Goal: Obtain resource: Download file/media

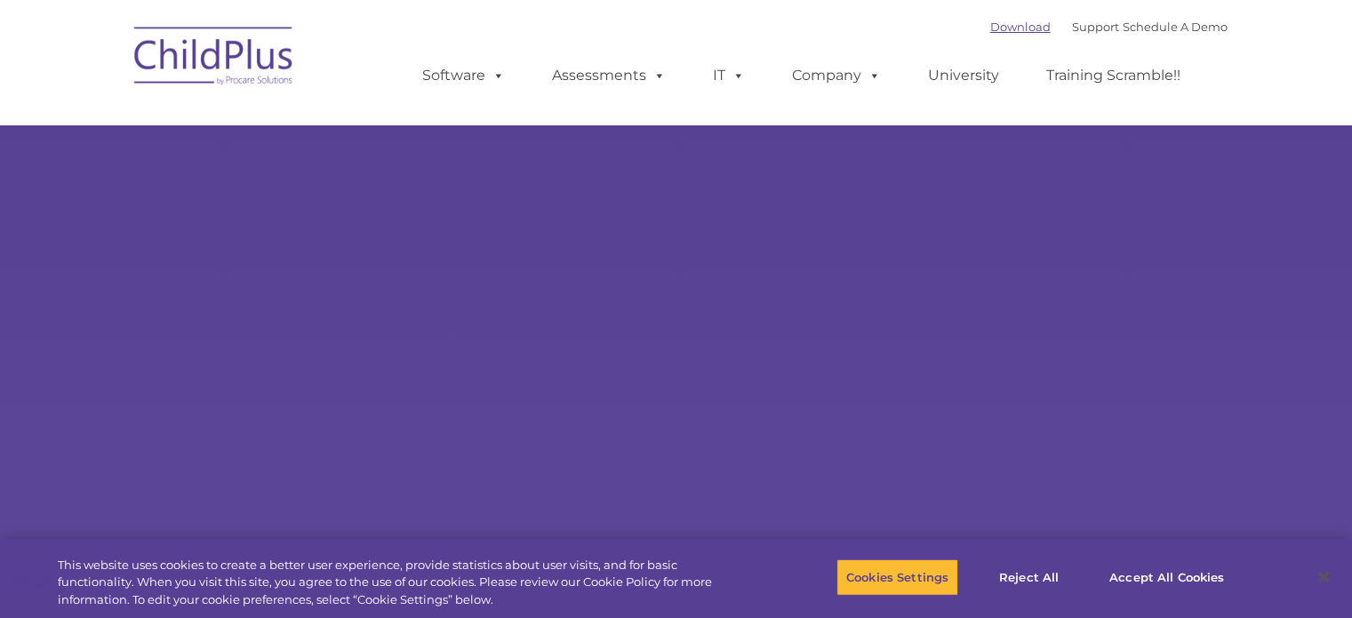
type input ""
select select "MEDIUM"
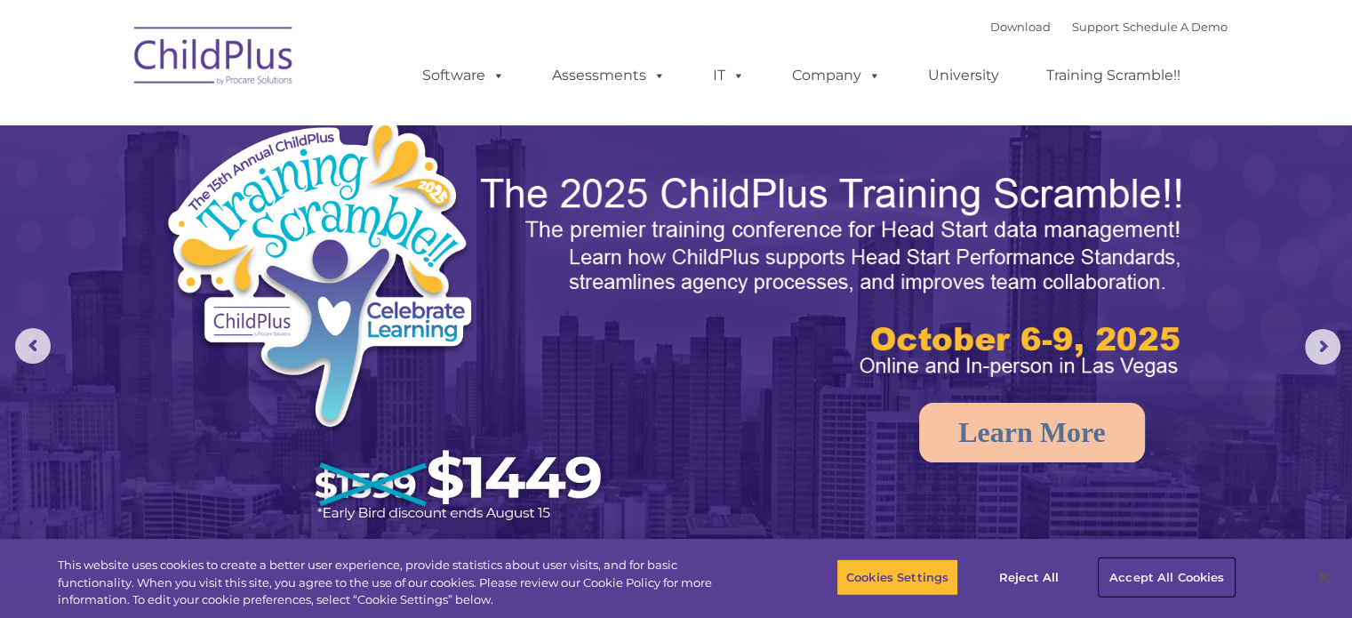
click at [1142, 577] on button "Accept All Cookies" at bounding box center [1166, 576] width 134 height 37
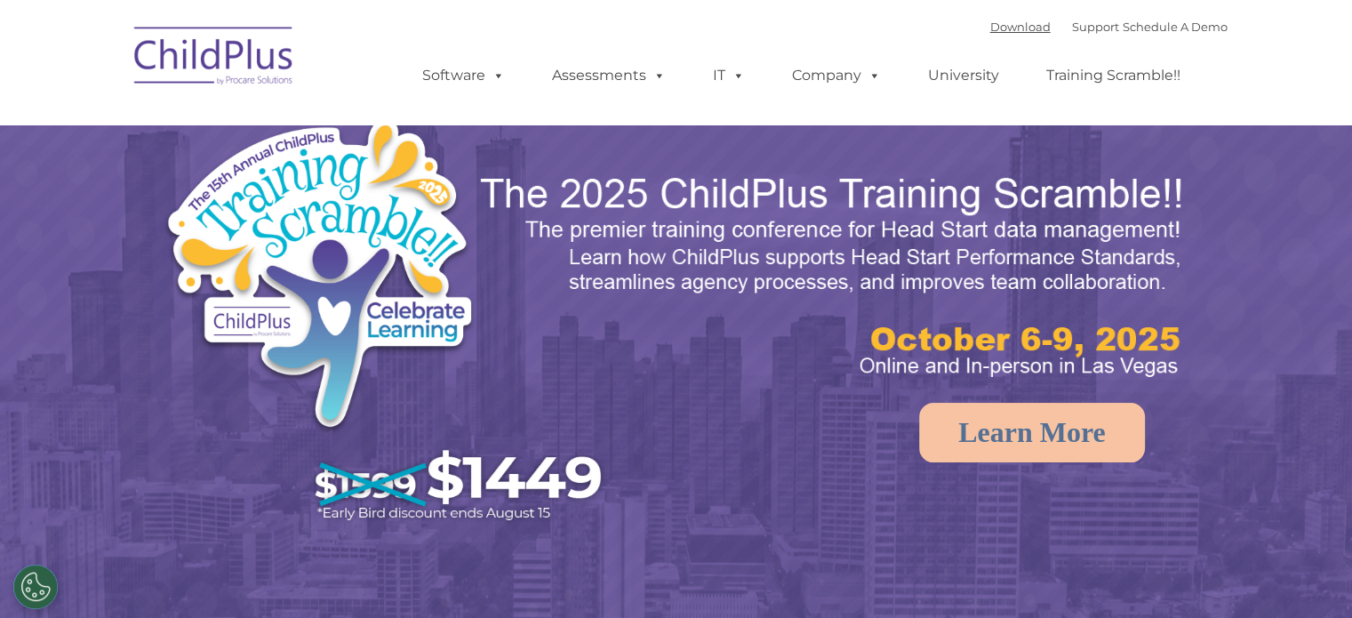
select select "MEDIUM"
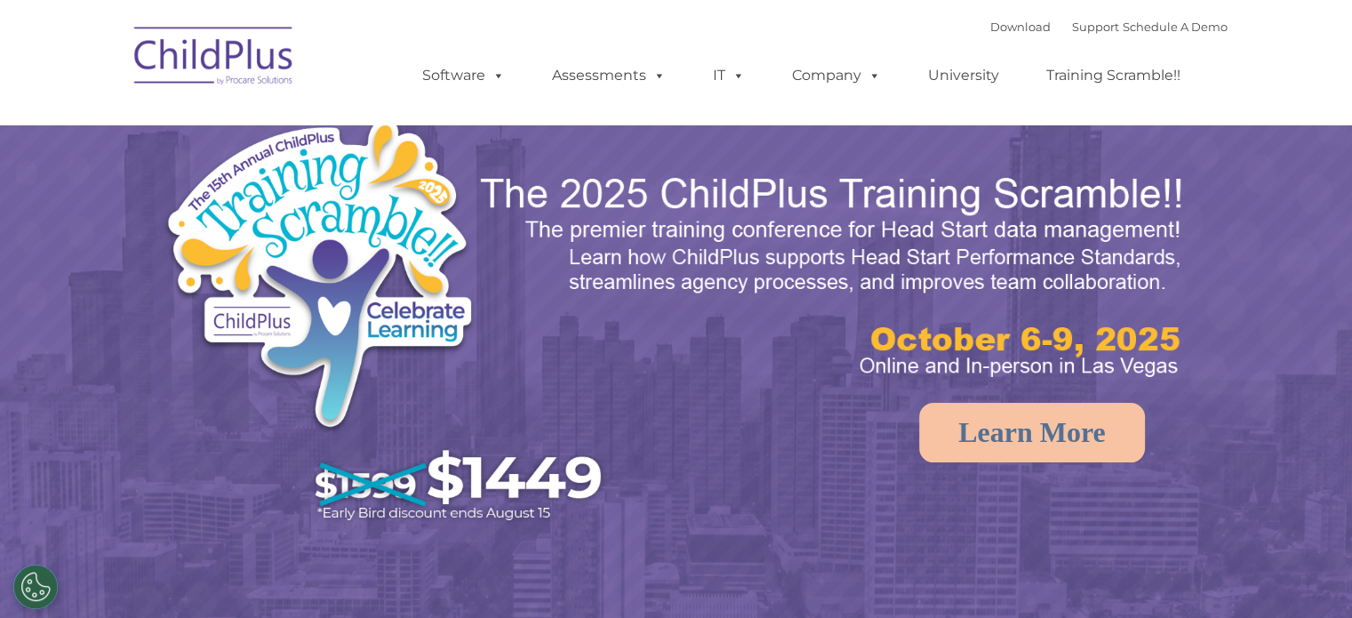
select select "MEDIUM"
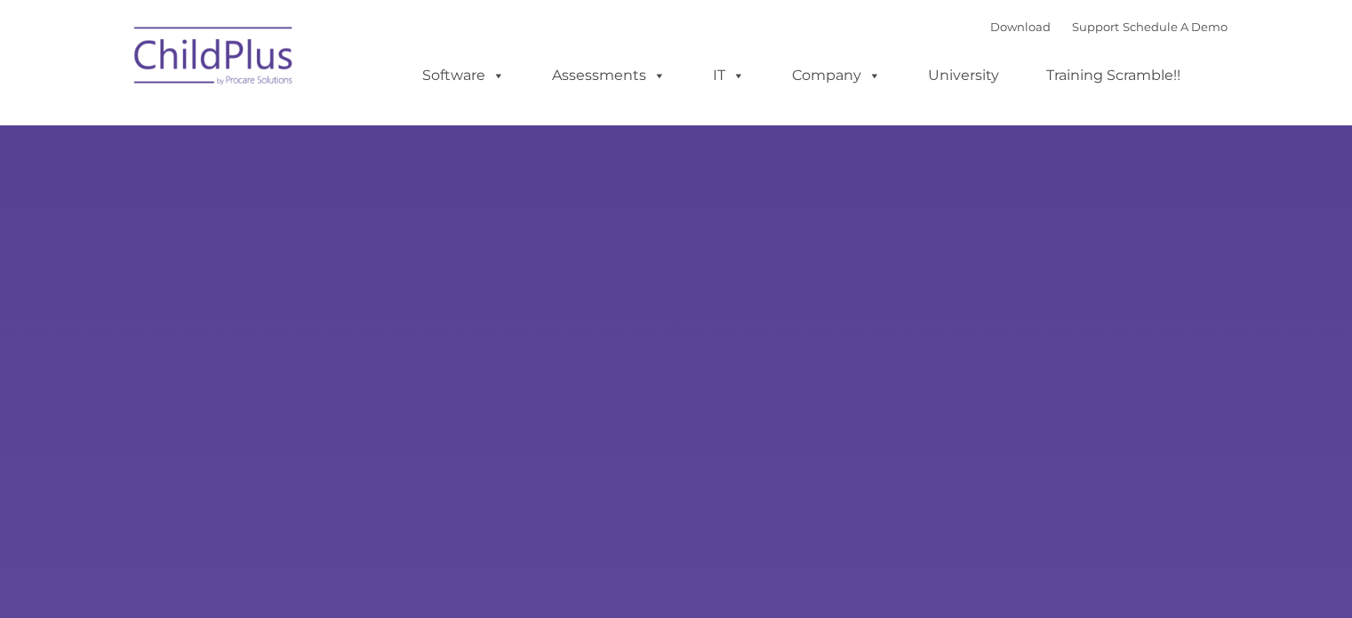
type input ""
select select "MEDIUM"
type input ""
select select "MEDIUM"
type input ""
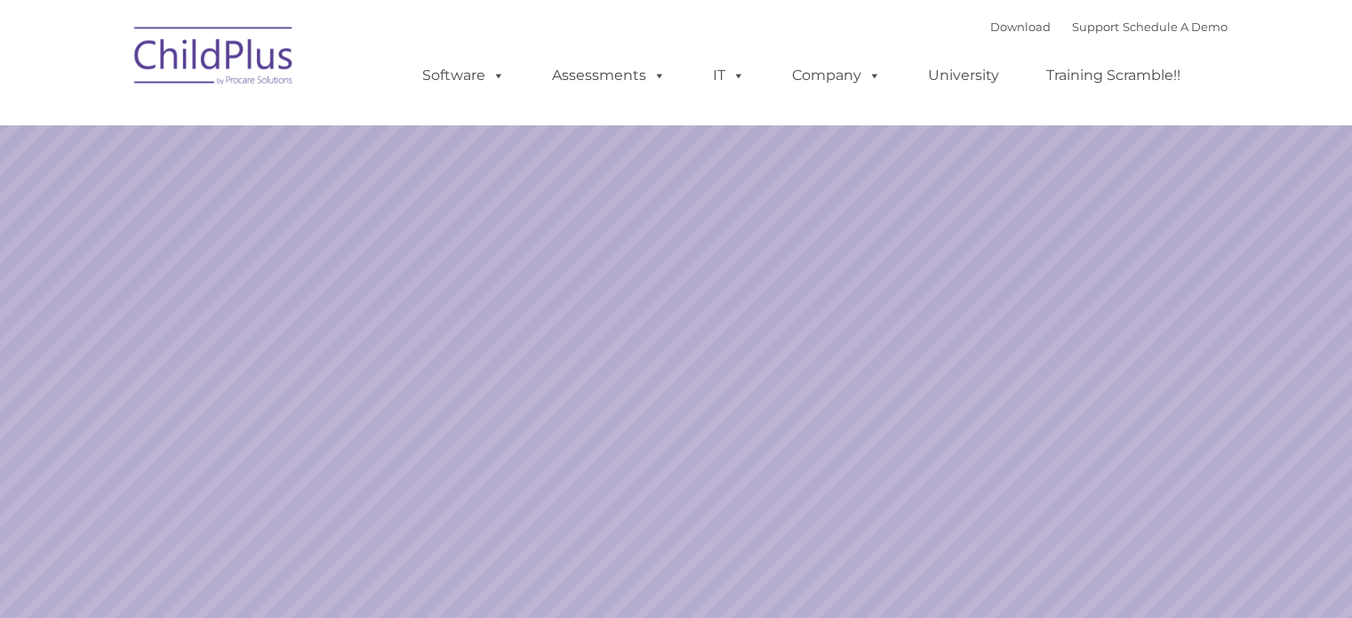
select select "MEDIUM"
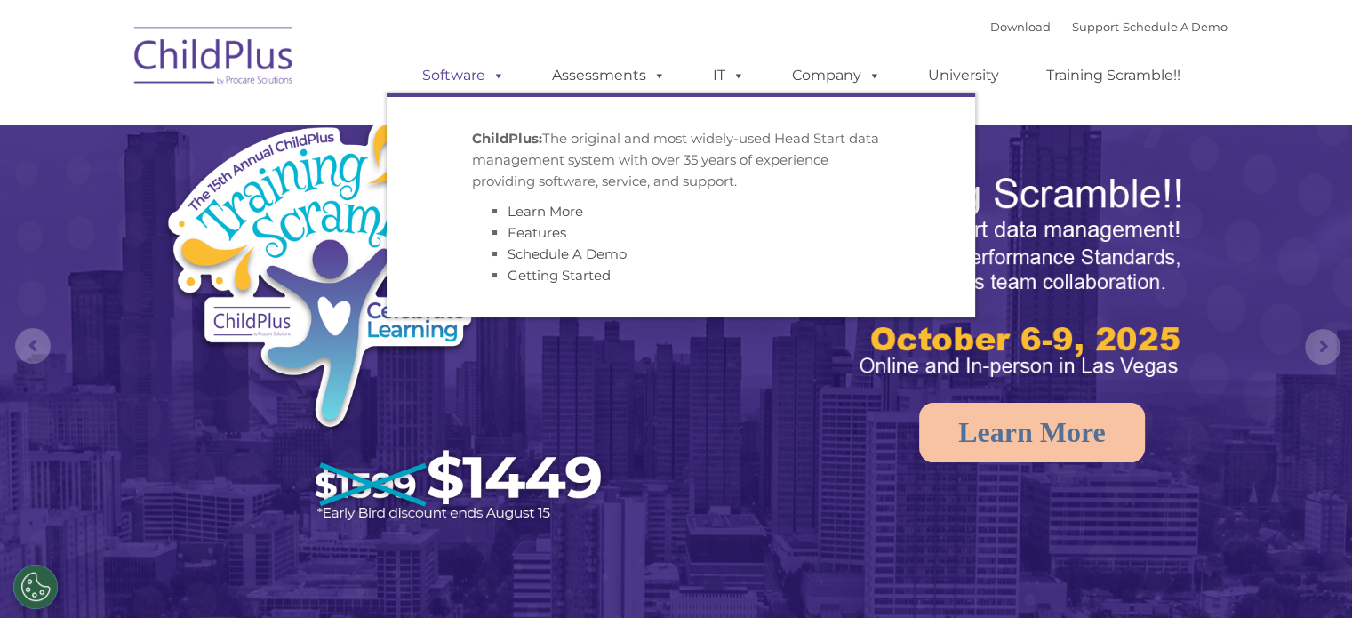
click at [474, 75] on link "Software" at bounding box center [463, 76] width 118 height 36
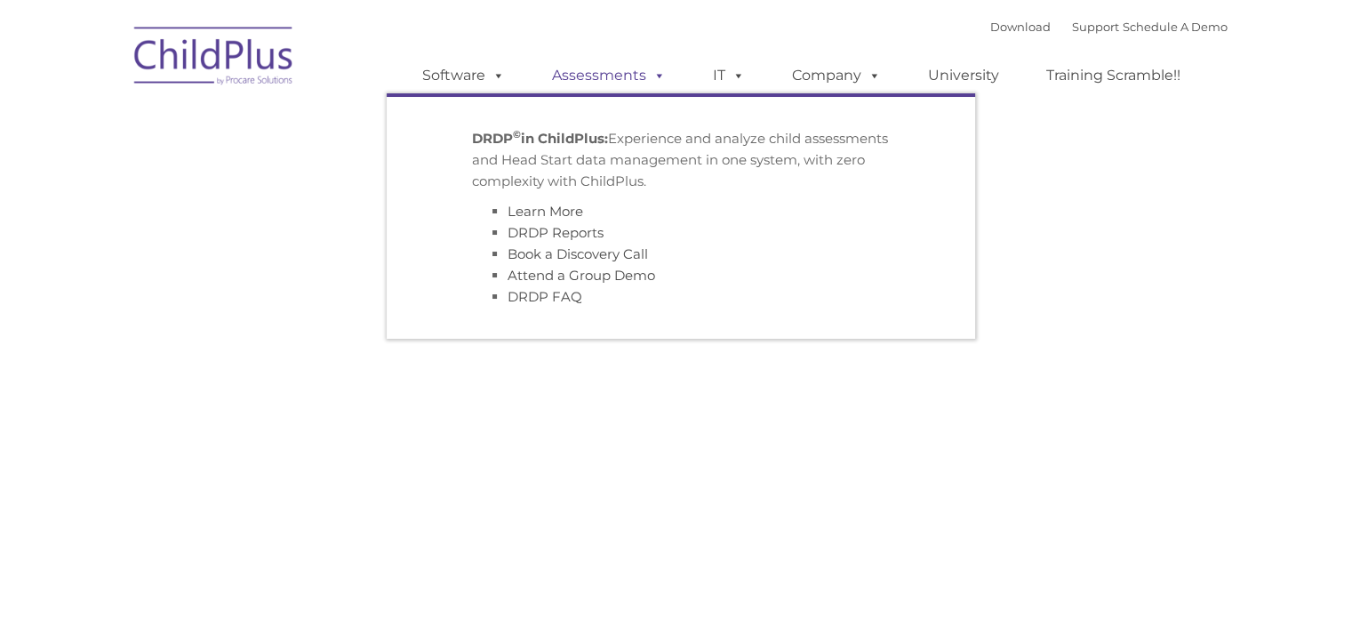
type input ""
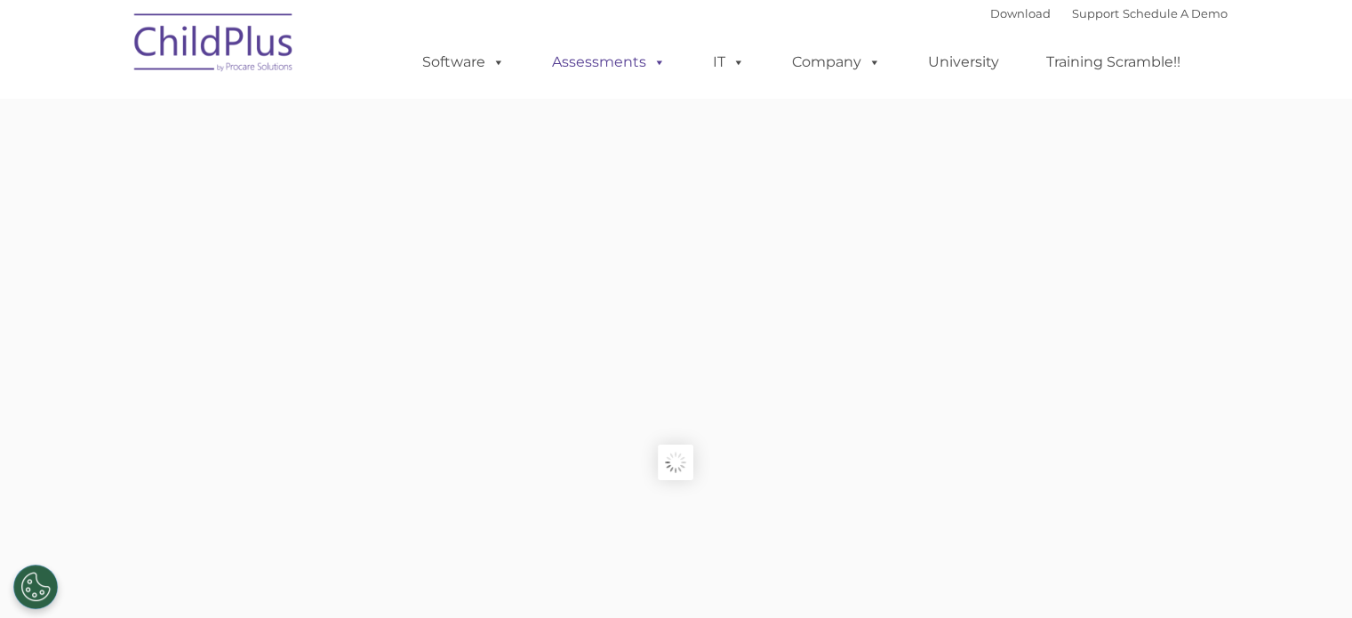
click at [603, 75] on link "Assessments" at bounding box center [608, 62] width 149 height 36
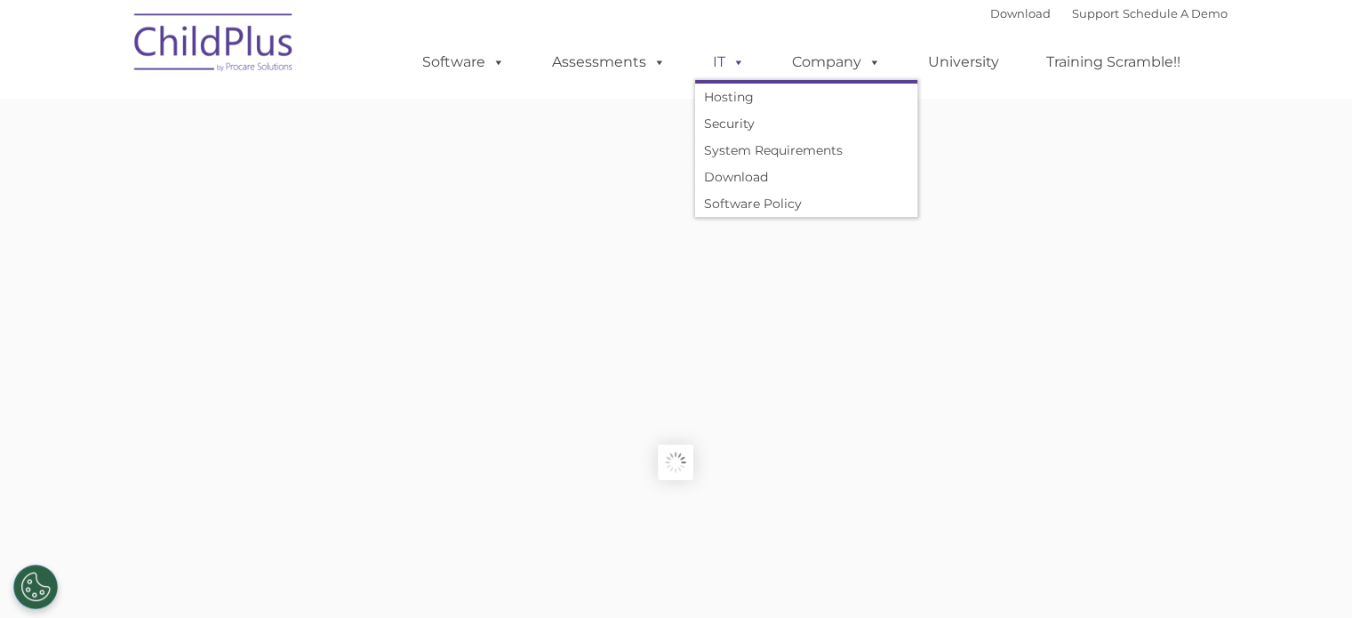
click at [730, 65] on span at bounding box center [735, 61] width 20 height 17
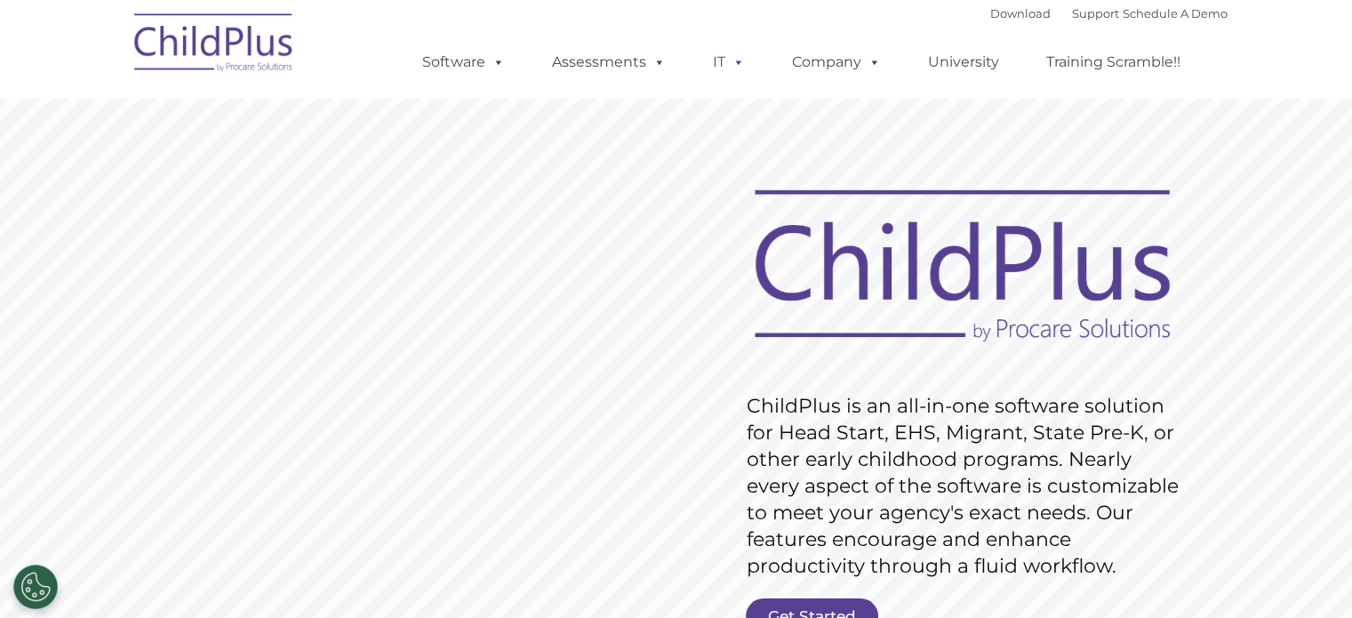
click at [730, 65] on span at bounding box center [735, 61] width 20 height 17
click at [991, 13] on link "Download" at bounding box center [1020, 13] width 60 height 14
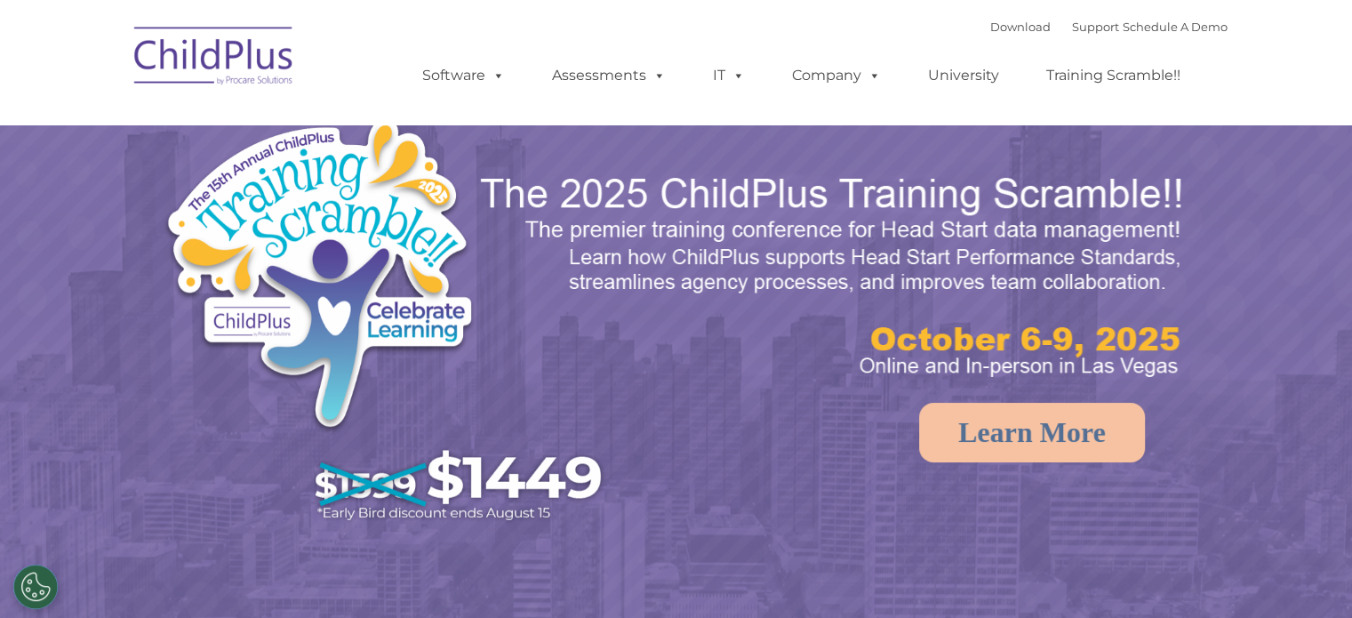
select select "MEDIUM"
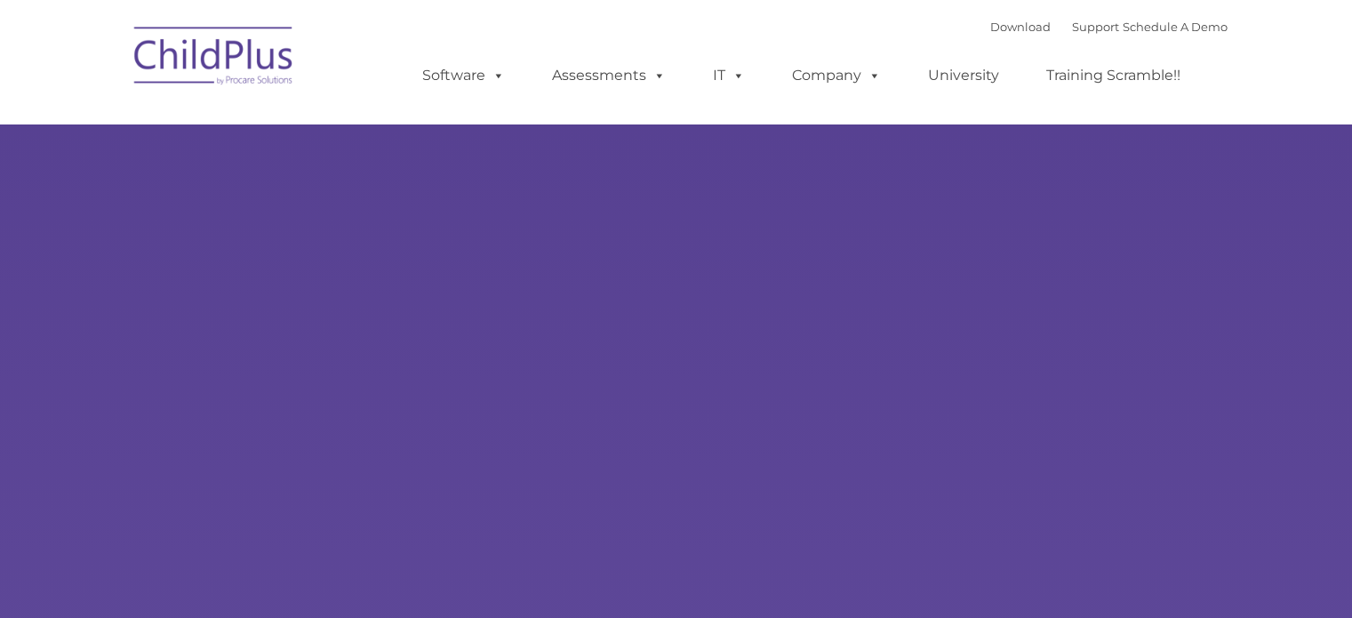
type input ""
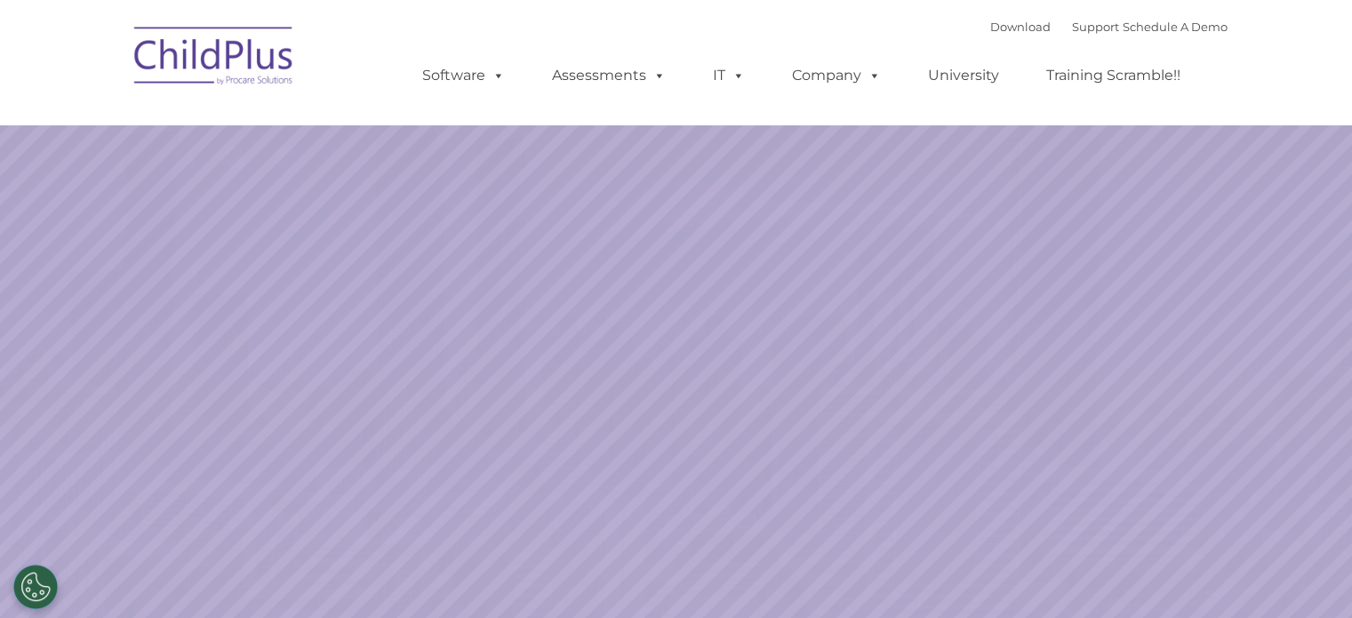
select select "MEDIUM"
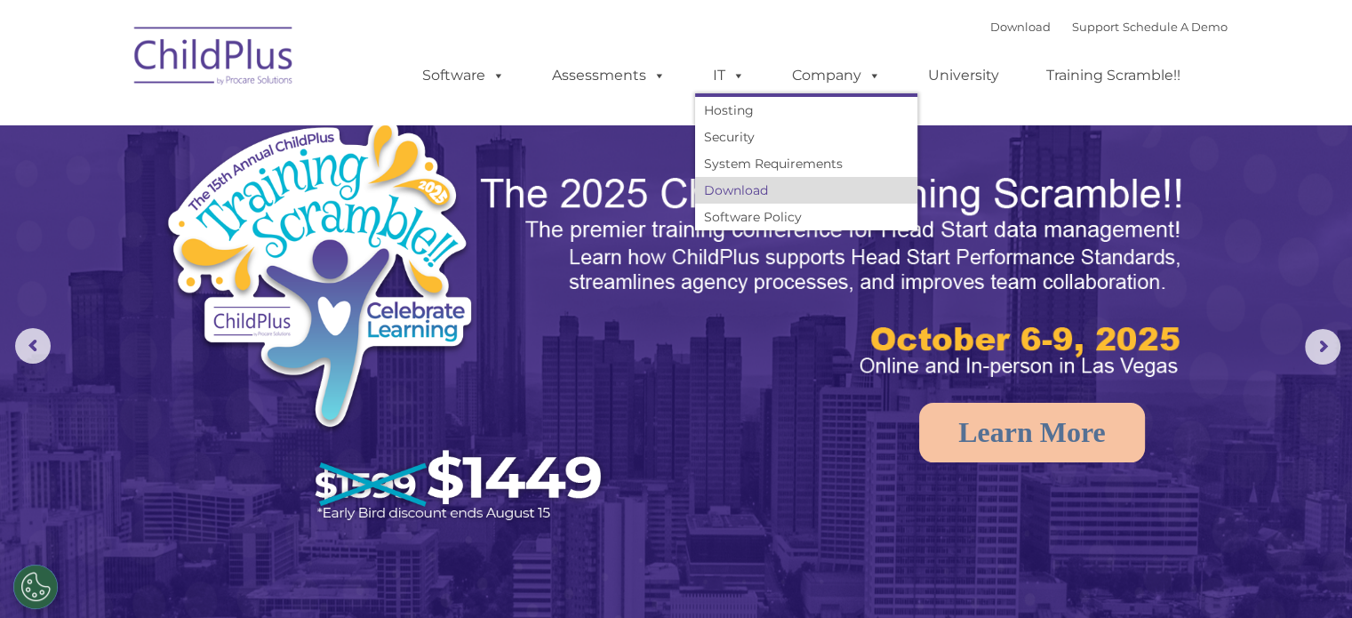
click at [731, 192] on link "Download" at bounding box center [806, 190] width 222 height 27
